Goal: Find contact information: Find contact information

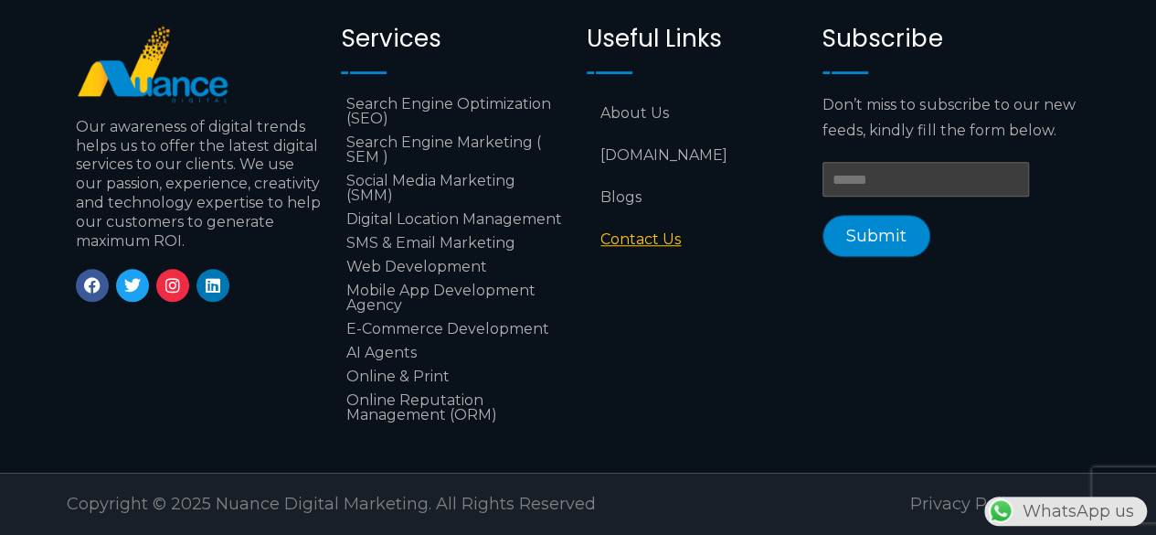
click at [656, 218] on link "Contact Us" at bounding box center [696, 239] width 218 height 42
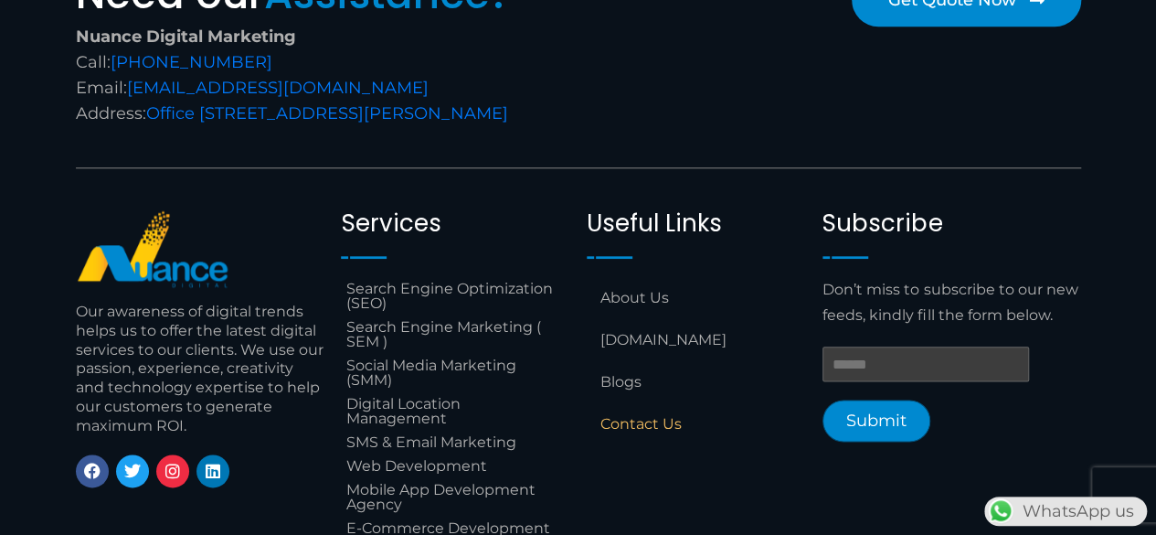
scroll to position [1144, 0]
